Goal: Check status: Check status

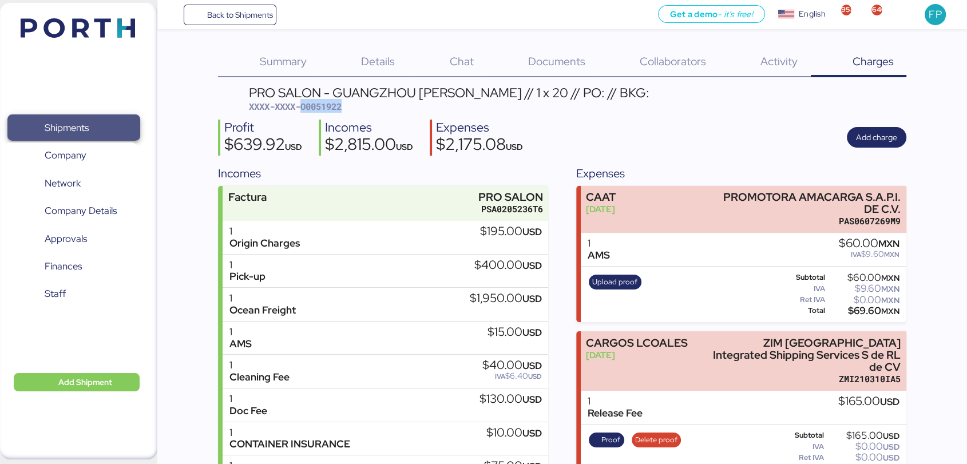
drag, startPoint x: 0, startPoint y: 0, endPoint x: 62, endPoint y: 134, distance: 148.2
click at [62, 134] on span "Shipments" at bounding box center [67, 128] width 44 height 17
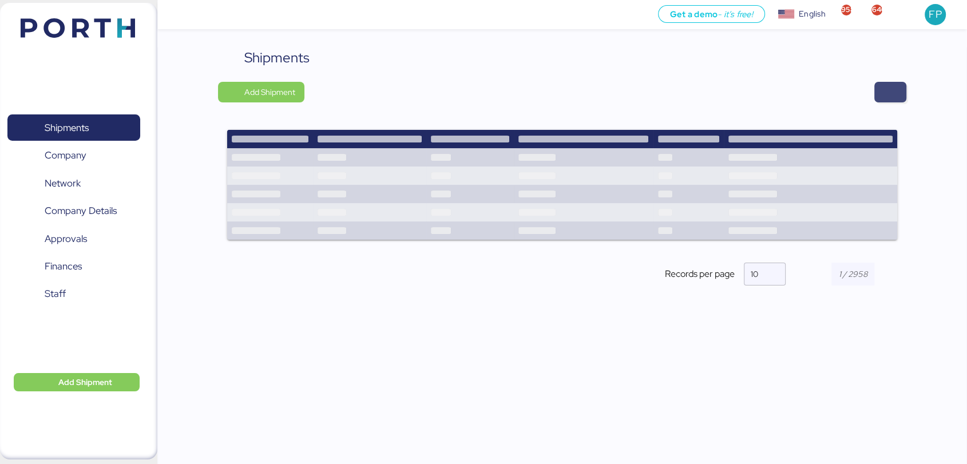
click at [881, 101] on span "button" at bounding box center [890, 92] width 32 height 21
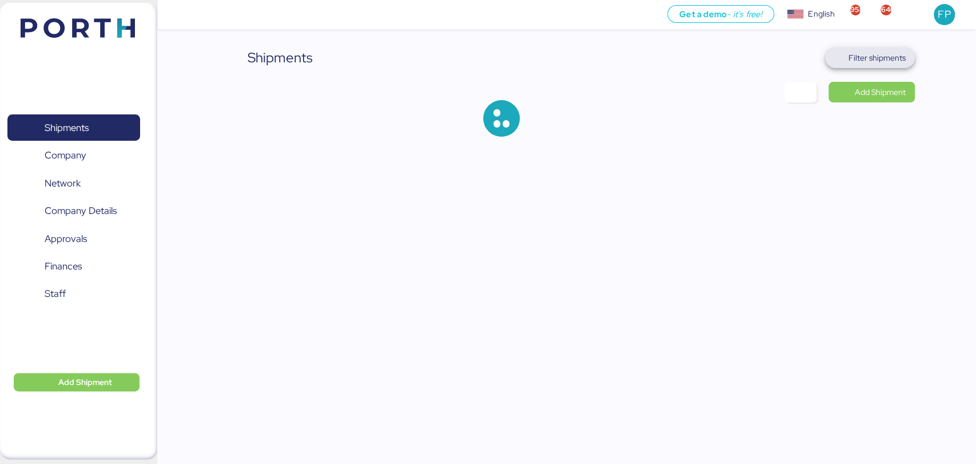
click at [861, 59] on span "Filter shipments" at bounding box center [877, 58] width 57 height 14
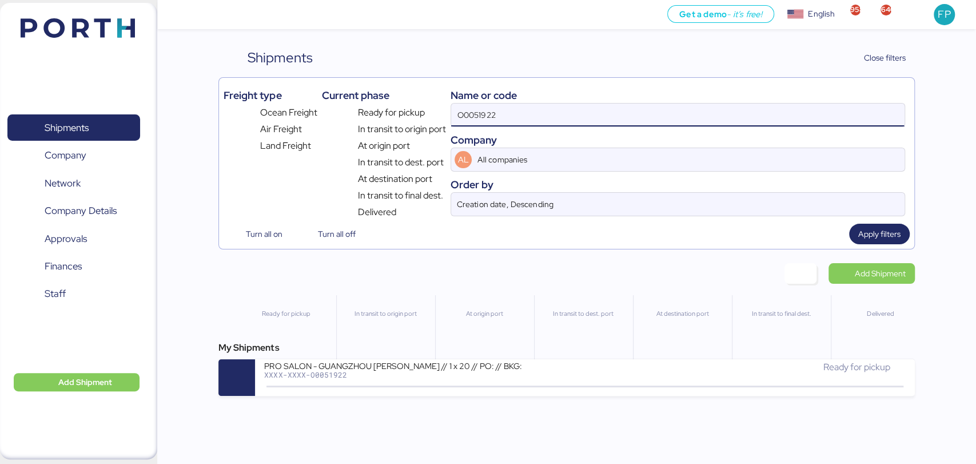
click at [467, 120] on input "O0051922" at bounding box center [677, 115] width 453 height 23
paste input "63"
type input "O0051963"
click at [533, 400] on div "Get a demo - it’s free! Get a demo English Inglés English 958 646 FP Shipments …" at bounding box center [488, 232] width 976 height 464
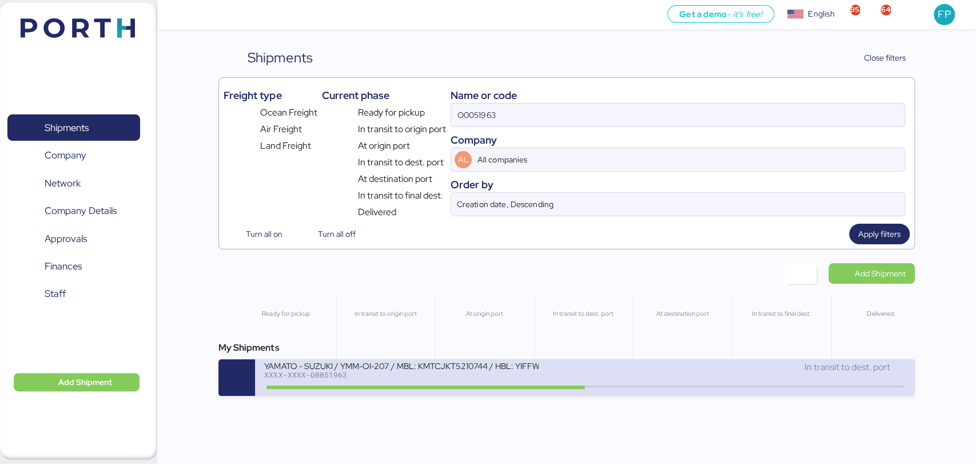
click at [541, 389] on div at bounding box center [426, 387] width 319 height 3
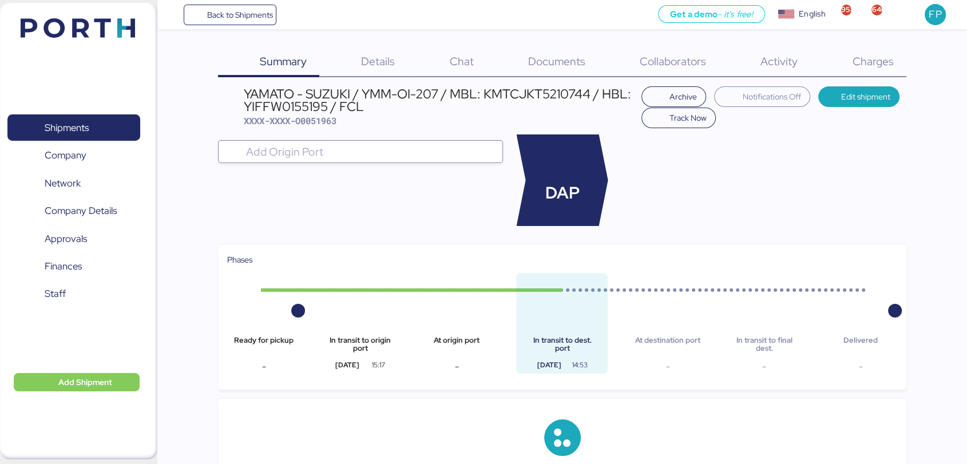
click at [859, 58] on span "Charges" at bounding box center [872, 61] width 41 height 15
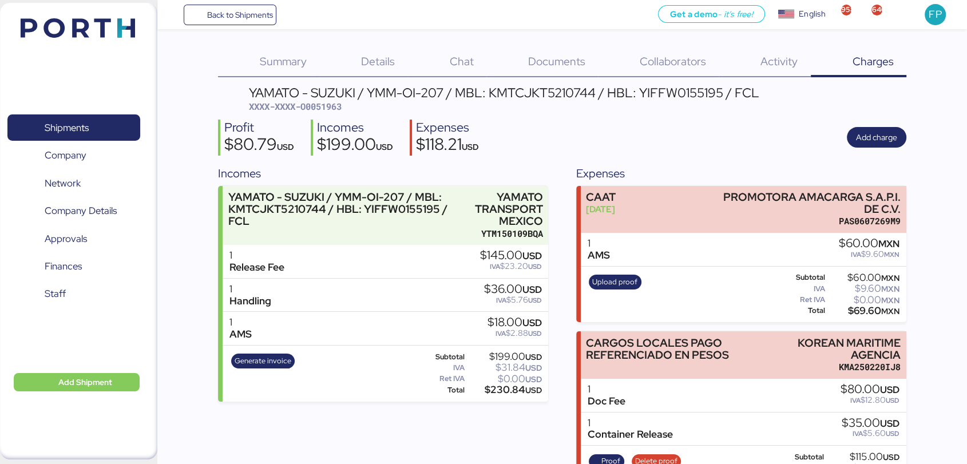
click at [333, 106] on span "XXXX-XXXX-O0051963" at bounding box center [295, 106] width 93 height 11
copy span "O0051963"
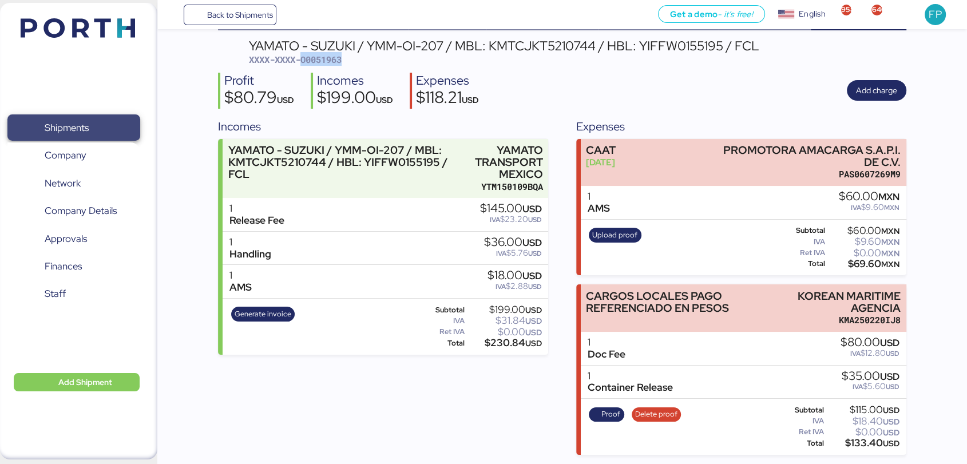
click at [92, 124] on span "Shipments" at bounding box center [73, 128] width 123 height 17
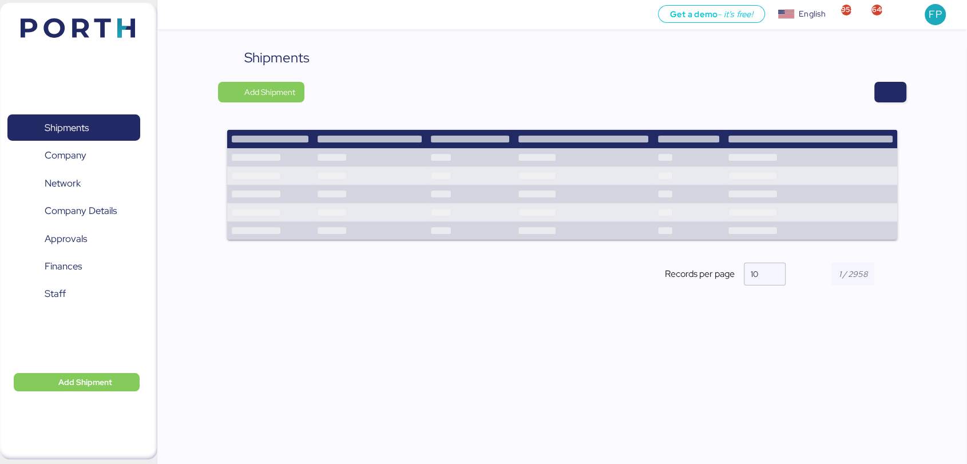
click at [891, 79] on div "Shipments Add Shipment Shipment Name YAMATO - LA [GEOGRAPHIC_DATA] / YMM-OI-239…" at bounding box center [562, 175] width 688 height 257
click at [892, 83] on span "button" at bounding box center [890, 92] width 32 height 21
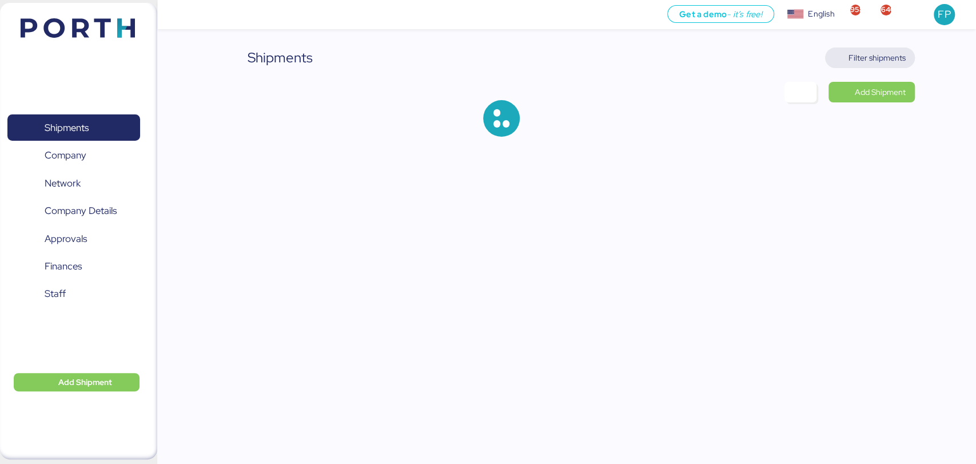
click at [864, 53] on span "Filter shipments" at bounding box center [877, 58] width 57 height 14
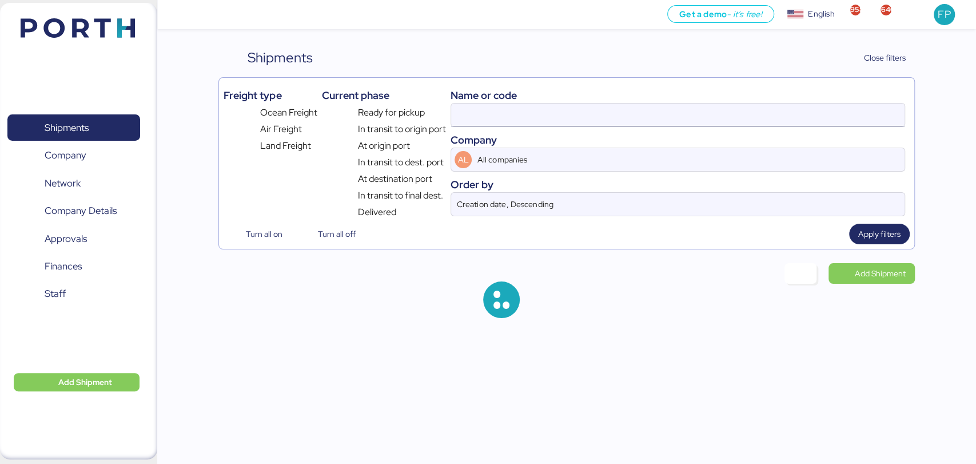
click at [476, 124] on input at bounding box center [677, 115] width 453 height 23
type input "O0051963"
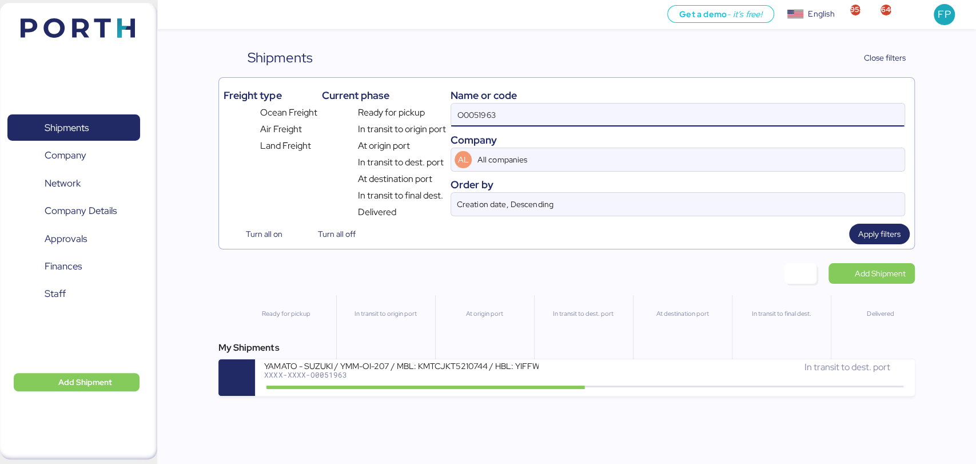
click at [476, 124] on input "O0051963" at bounding box center [677, 115] width 453 height 23
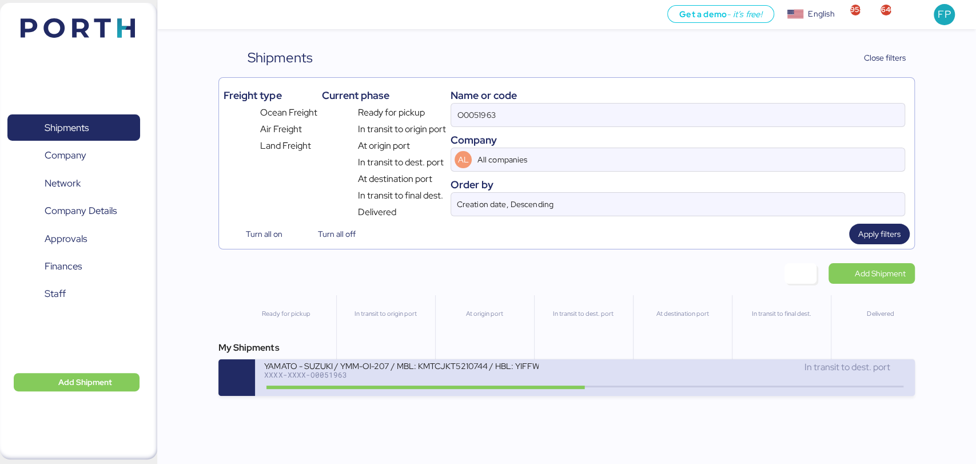
click at [403, 388] on div at bounding box center [426, 387] width 319 height 3
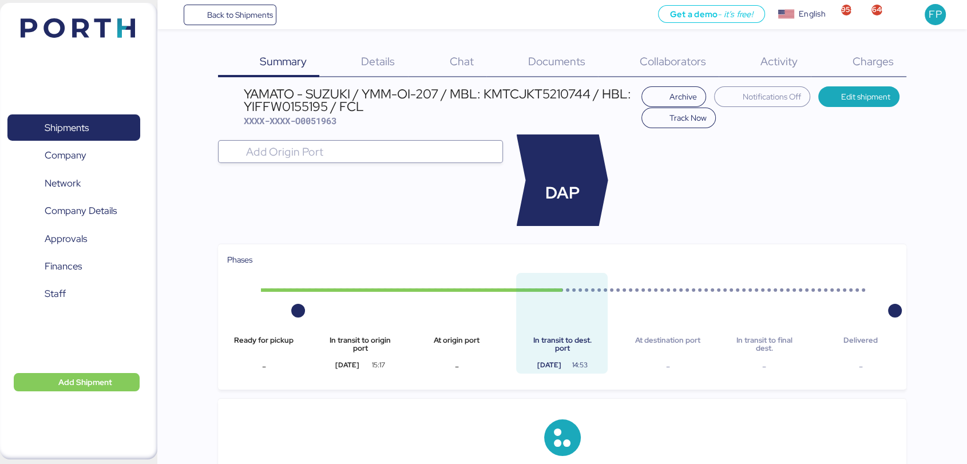
click at [847, 57] on div "Charges 0" at bounding box center [859, 62] width 96 height 30
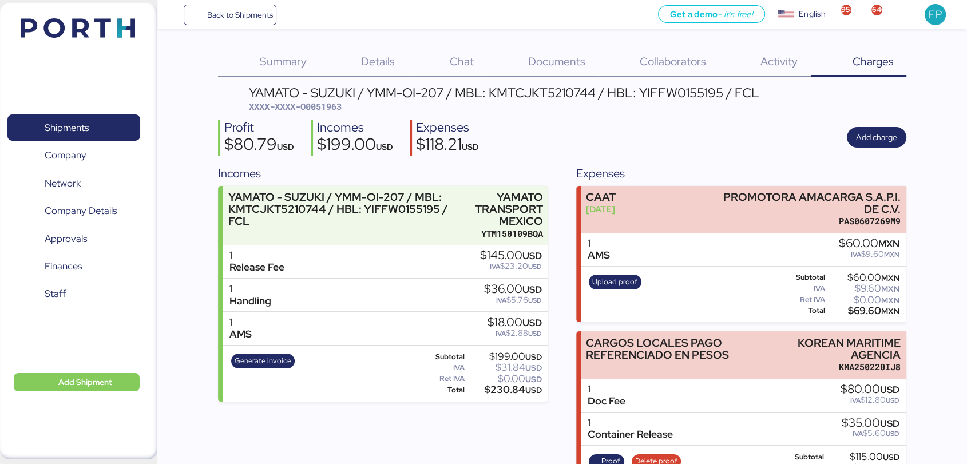
scroll to position [50, 0]
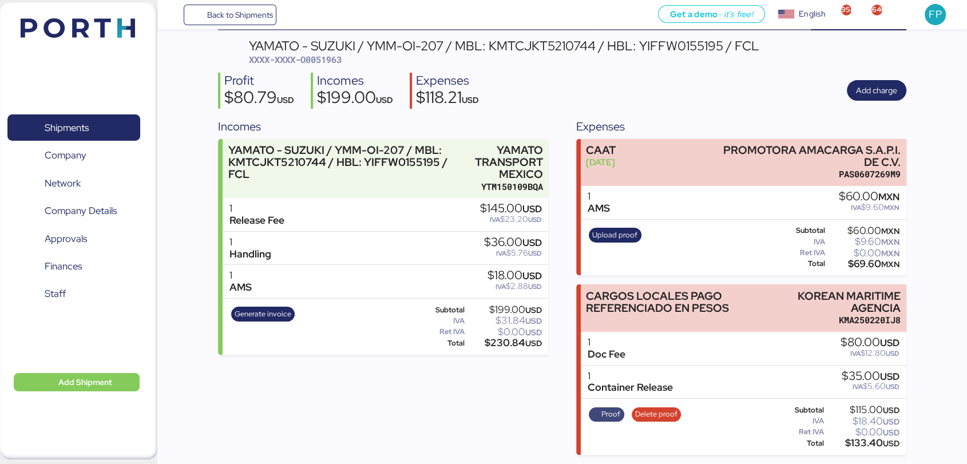
click at [609, 410] on span "Proof" at bounding box center [610, 414] width 19 height 13
drag, startPoint x: 801, startPoint y: 287, endPoint x: 928, endPoint y: 303, distance: 128.6
click at [928, 303] on div "Summary 0 Details 0 Chat 0 Documents 0 Collaborators 0 Activity 0 Charges 0 YAM…" at bounding box center [483, 204] width 967 height 502
copy div "KOREAN MARITIME AGENCIA"
click at [861, 446] on div "$133.40 USD" at bounding box center [862, 443] width 73 height 9
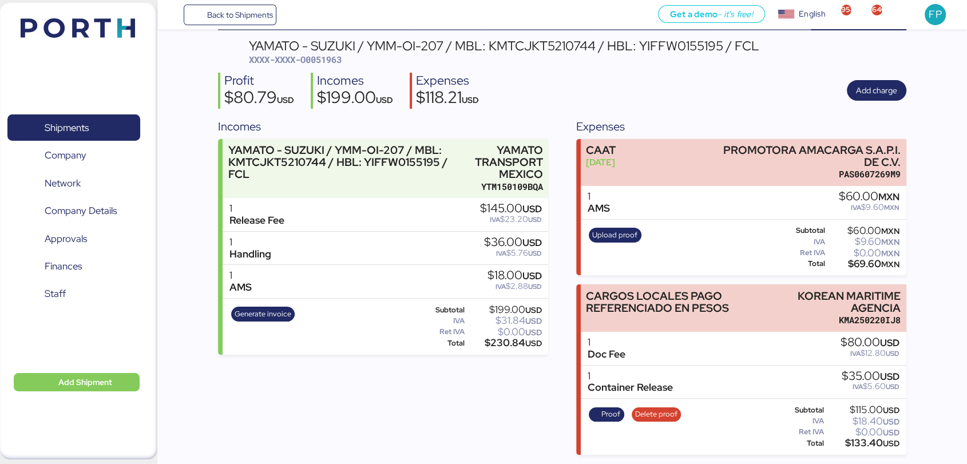
click at [861, 446] on div "$133.40 USD" at bounding box center [862, 443] width 73 height 9
copy div "133.40"
